Goal: Task Accomplishment & Management: Use online tool/utility

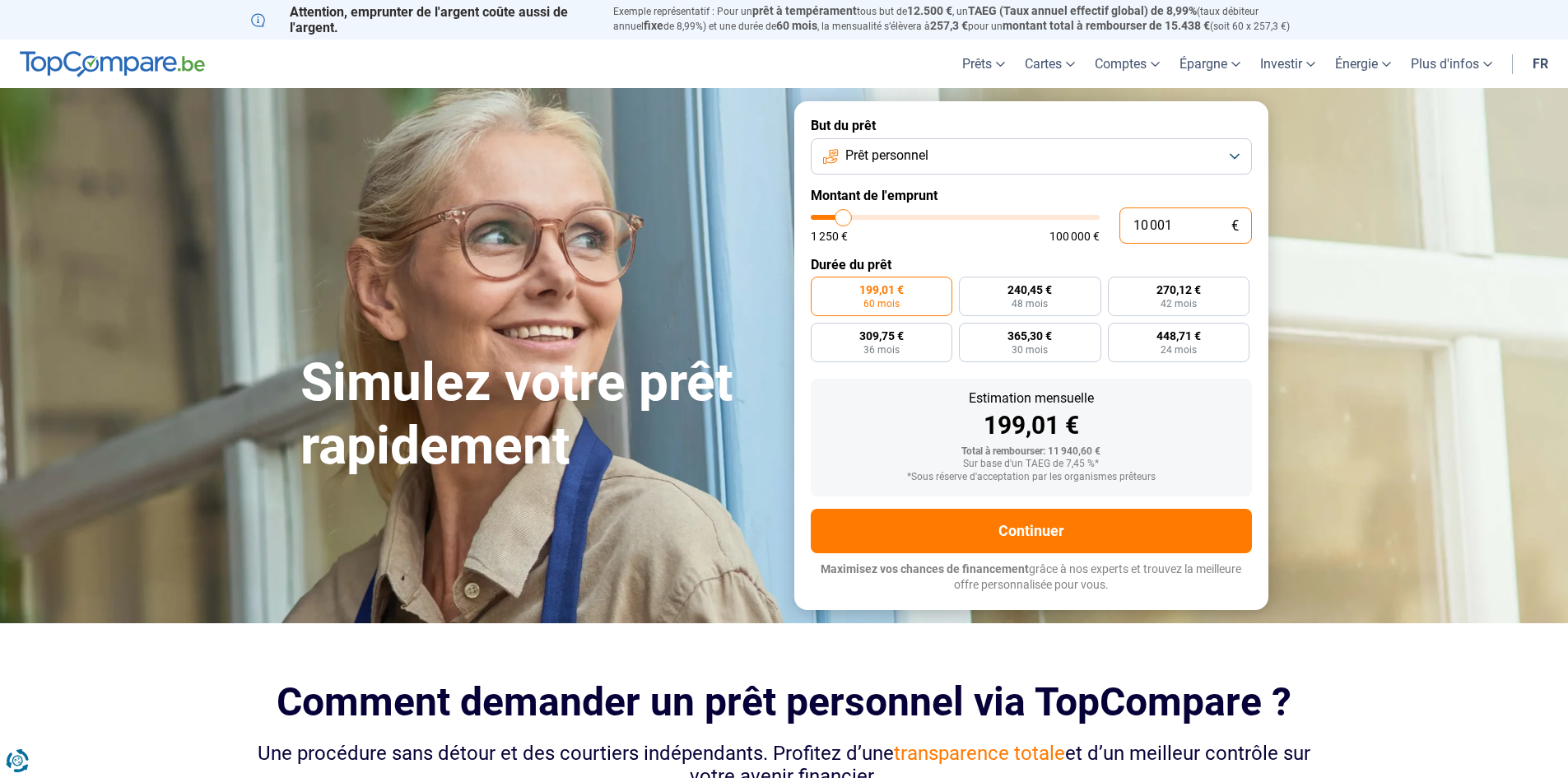
drag, startPoint x: 1188, startPoint y: 225, endPoint x: 1104, endPoint y: 227, distance: 84.0
click at [1104, 227] on div "10 001 € 1 250 € 100 000 €" at bounding box center [1031, 226] width 441 height 36
type input "3"
type input "1250"
type input "37"
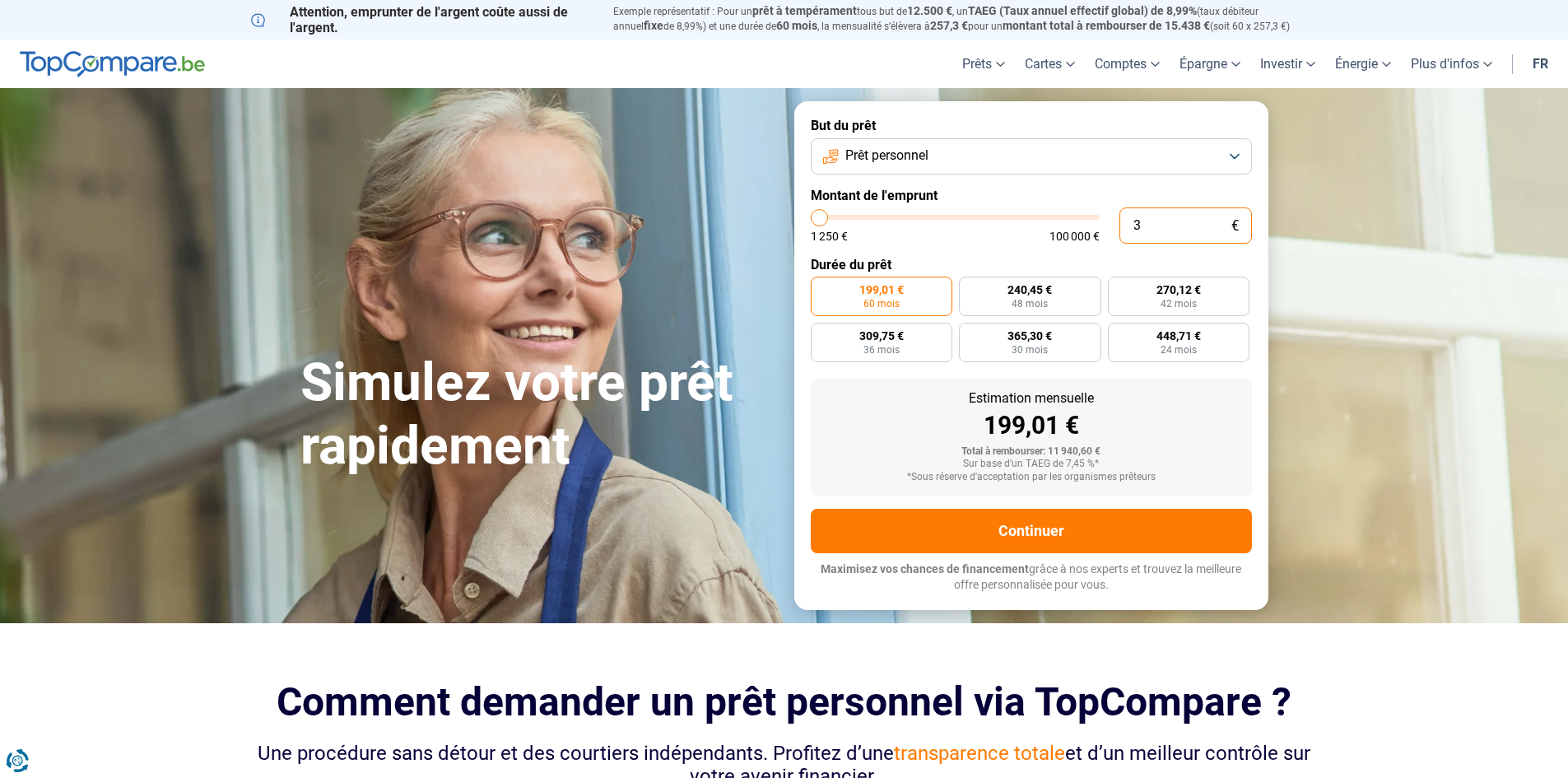
type input "1250"
type input "370"
type input "1250"
type input "3 700"
type input "3750"
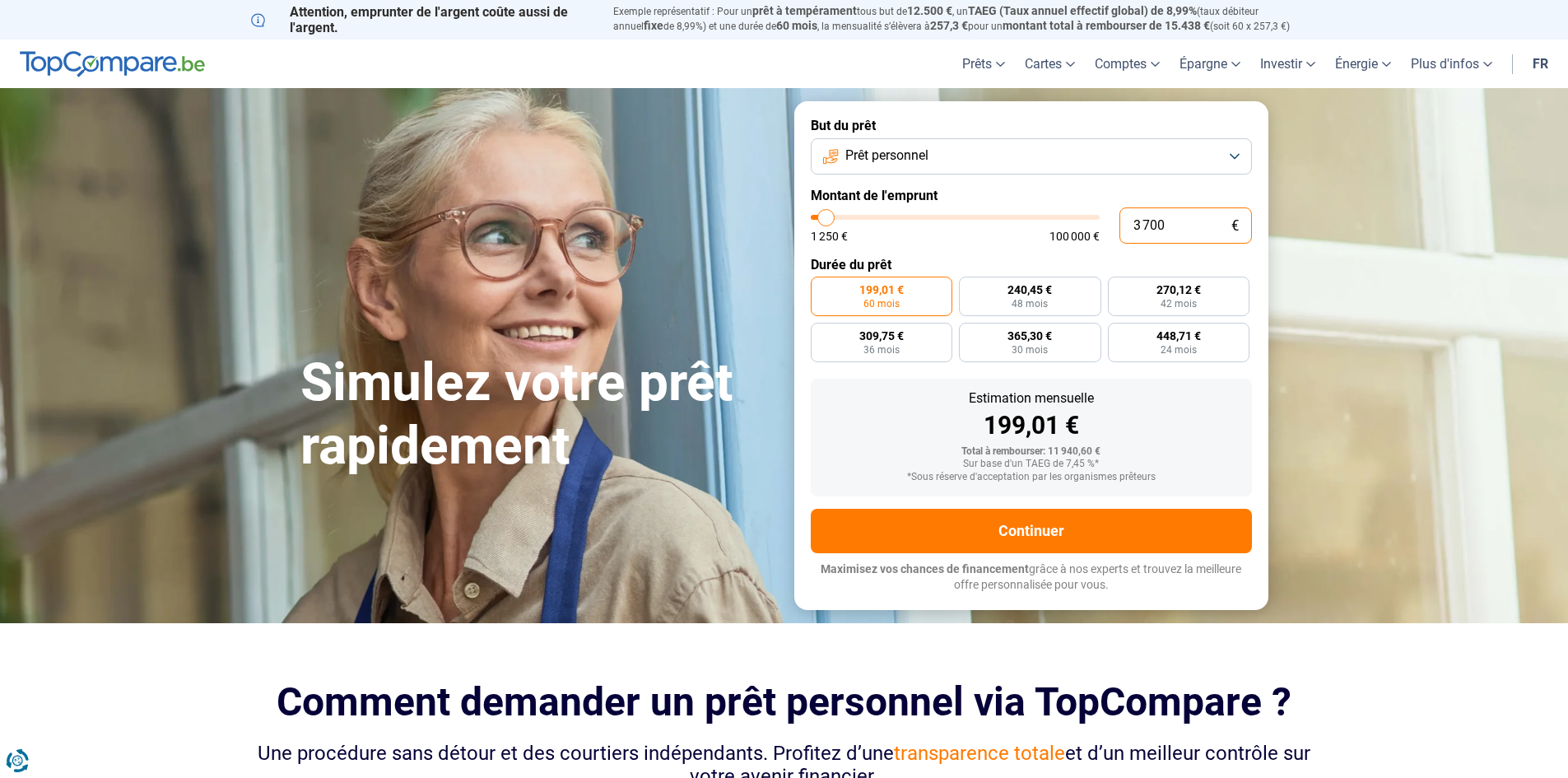
type input "37 000"
type input "37000"
radio input "false"
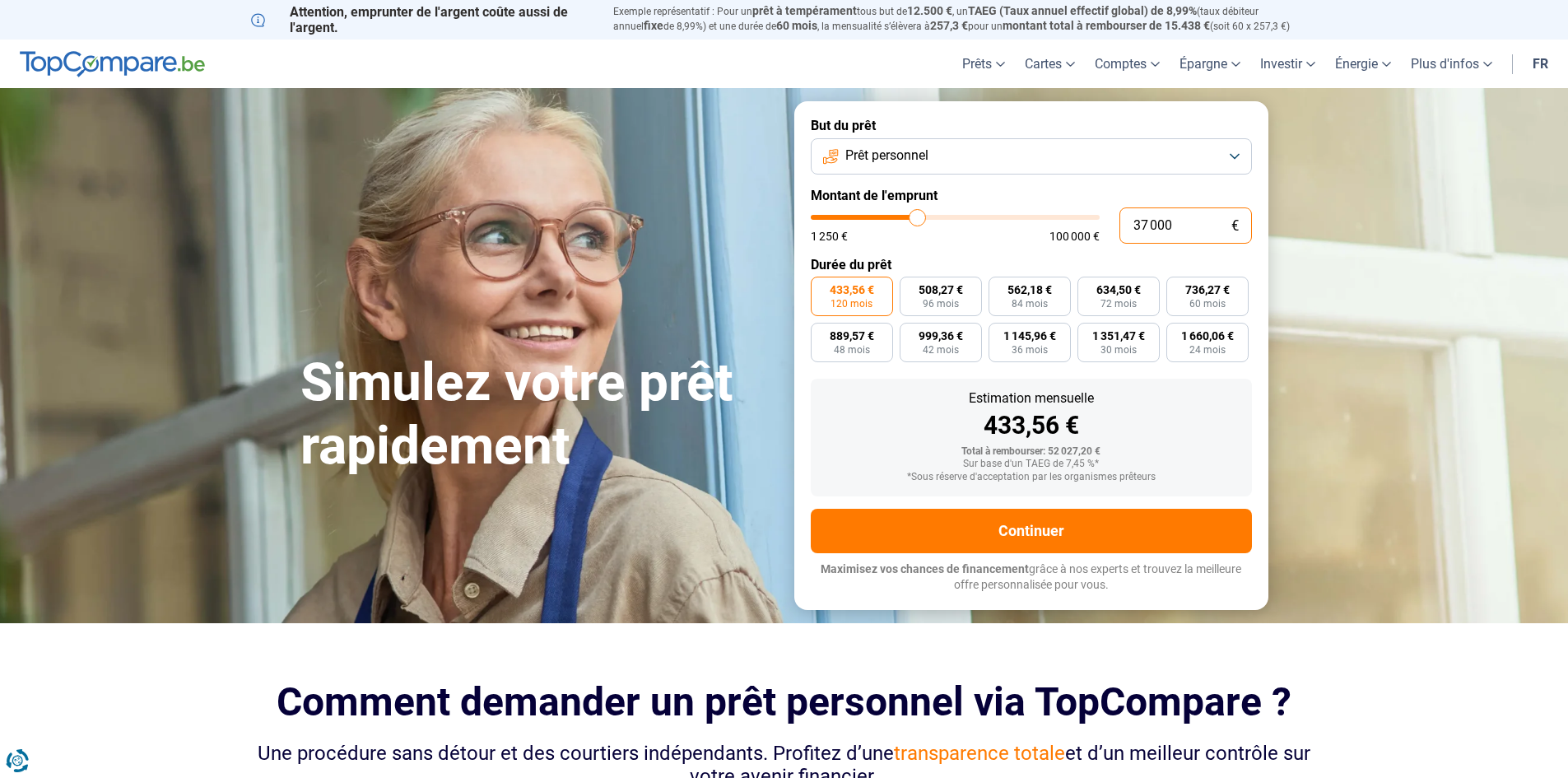
type input "37 000"
